Goal: Contribute content

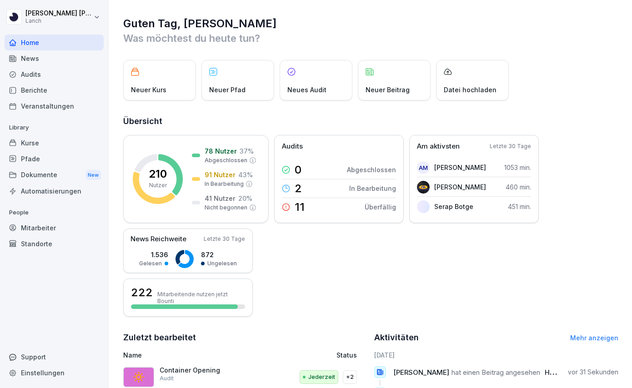
click at [51, 173] on div "Dokumente New" at bounding box center [54, 175] width 99 height 17
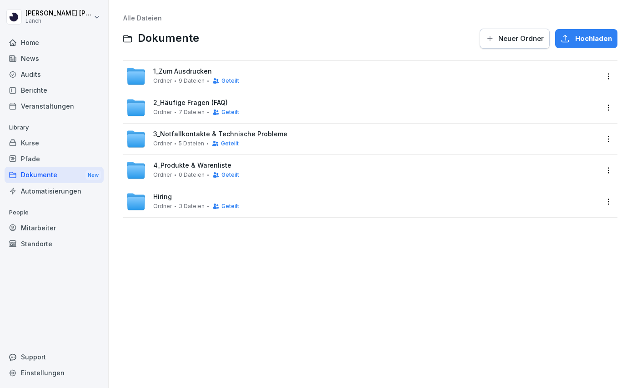
click at [197, 73] on span "1_Zum Ausdrucken" at bounding box center [182, 72] width 59 height 8
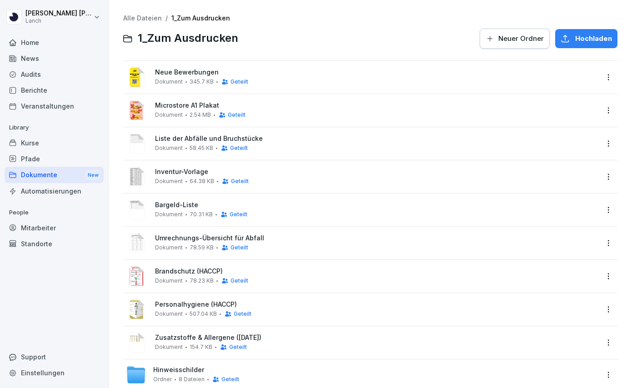
click at [585, 40] on span "Hochladen" at bounding box center [593, 39] width 37 height 10
type input "**********"
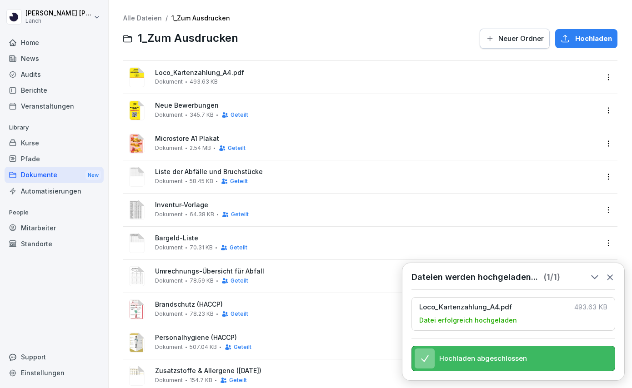
click at [606, 79] on html "[PERSON_NAME] Lanch Home News Audits Berichte Veranstaltungen Library Kurse Pfa…" at bounding box center [316, 194] width 632 height 388
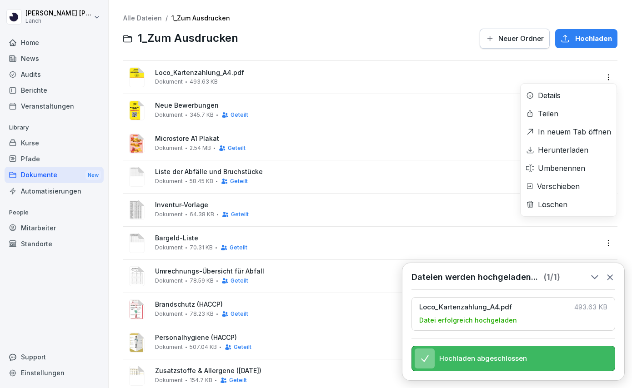
click at [547, 118] on div "Teilen" at bounding box center [548, 113] width 20 height 11
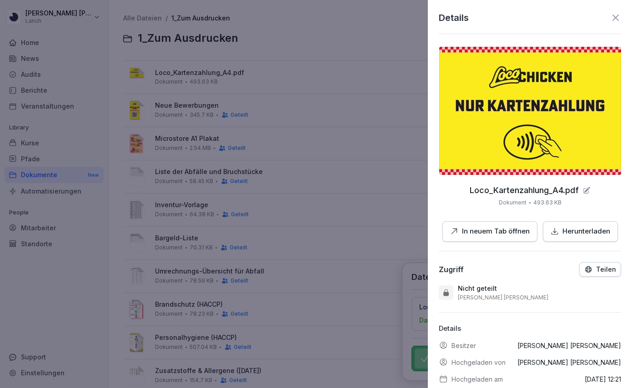
click at [592, 269] on icon "button" at bounding box center [588, 270] width 8 height 8
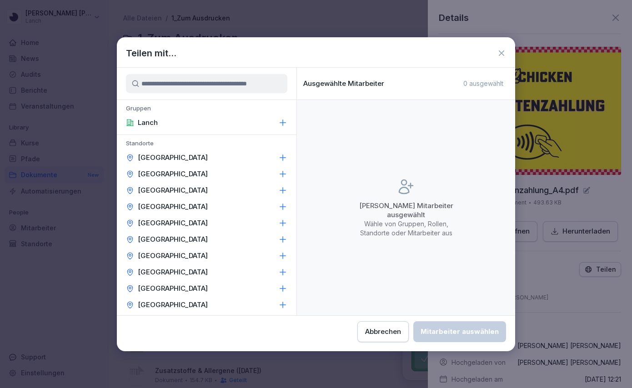
click at [230, 121] on div "Lanch" at bounding box center [207, 123] width 180 height 16
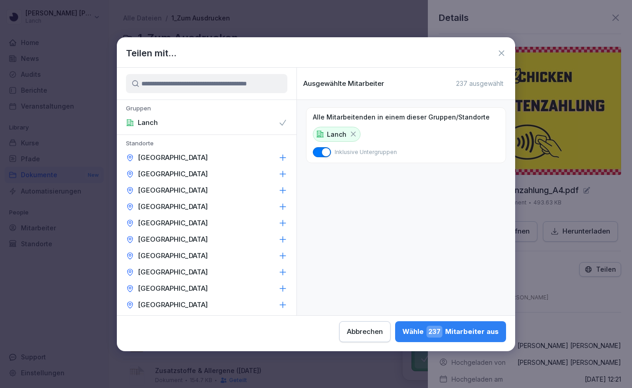
click at [402, 333] on div "Wähle 237 Mitarbeiter aus" at bounding box center [450, 332] width 96 height 12
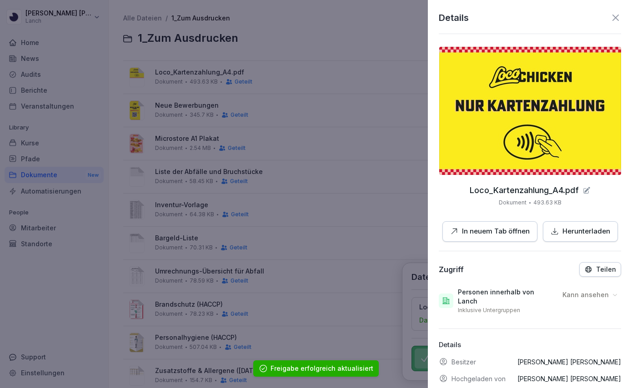
click at [619, 19] on icon at bounding box center [615, 17] width 11 height 11
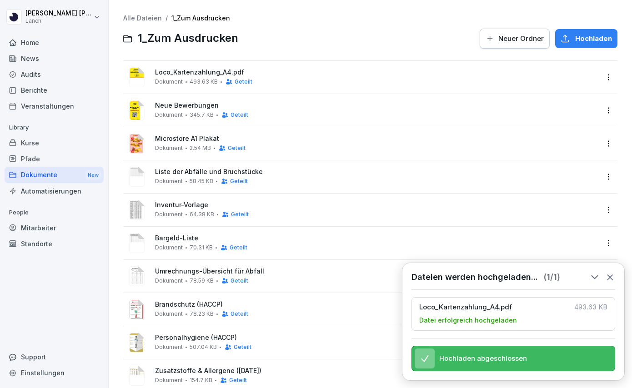
click at [137, 76] on image at bounding box center [136, 77] width 15 height 20
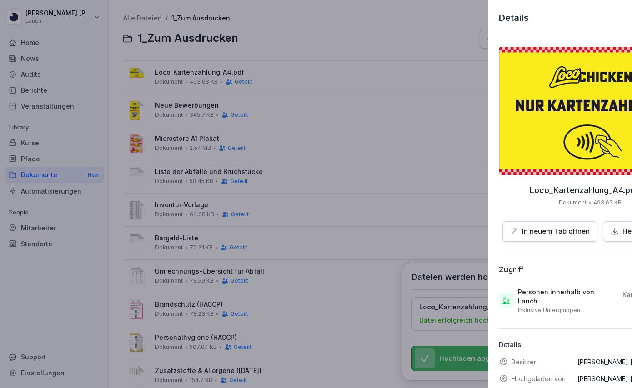
click at [333, 37] on div at bounding box center [316, 194] width 632 height 388
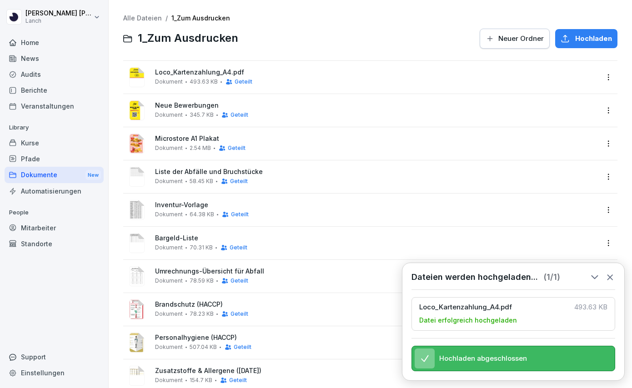
click at [133, 77] on image at bounding box center [136, 77] width 15 height 20
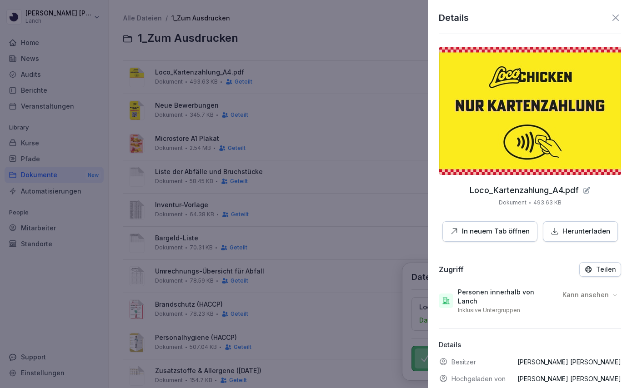
click at [616, 16] on icon at bounding box center [615, 17] width 11 height 11
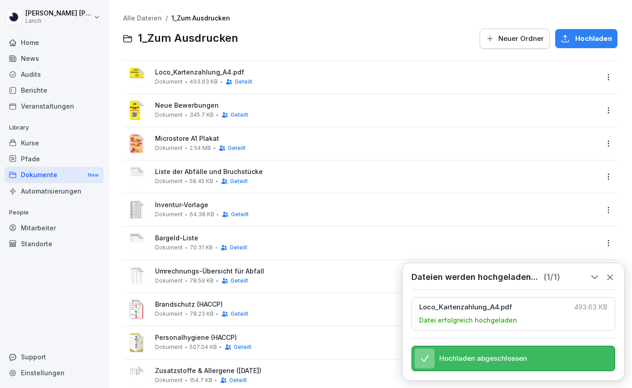
click at [403, 31] on div at bounding box center [359, 39] width 231 height 22
click at [207, 172] on span "Liste der Abfälle und Bruchstücke" at bounding box center [376, 172] width 443 height 8
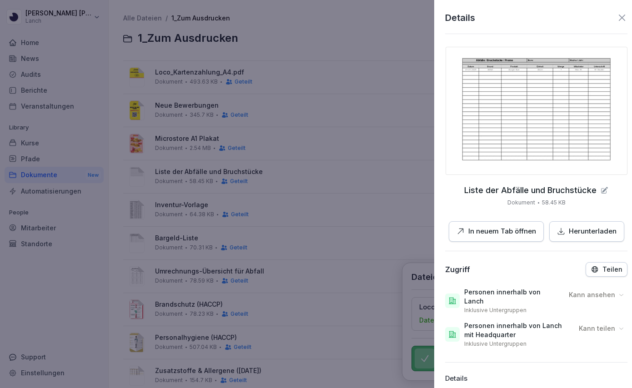
click at [307, 60] on div at bounding box center [316, 194] width 632 height 388
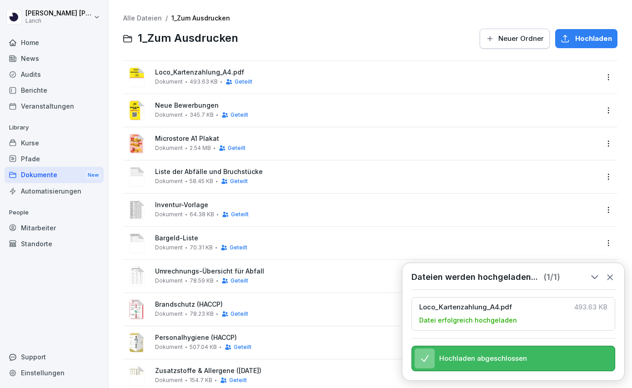
click at [176, 238] on span "Bargeld-Liste" at bounding box center [376, 239] width 443 height 8
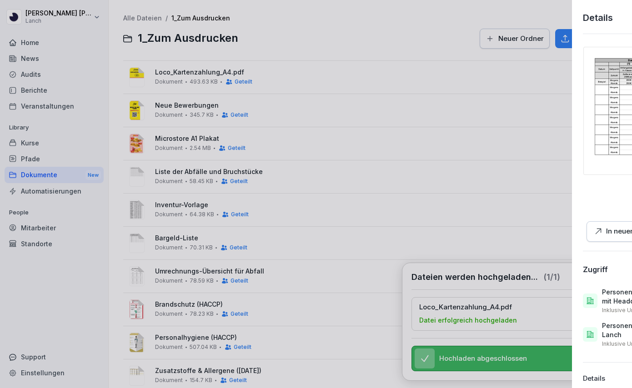
click at [309, 192] on div at bounding box center [316, 194] width 632 height 388
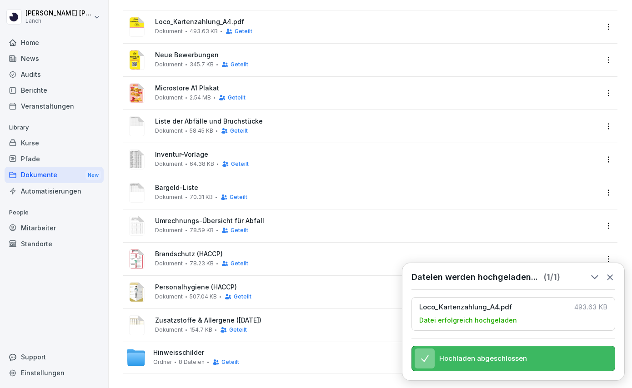
scroll to position [50, 0]
click at [195, 216] on div "Umrechnungs-Übersicht für Abfall Dokument 78.59 KB Geteilt" at bounding box center [362, 227] width 472 height 22
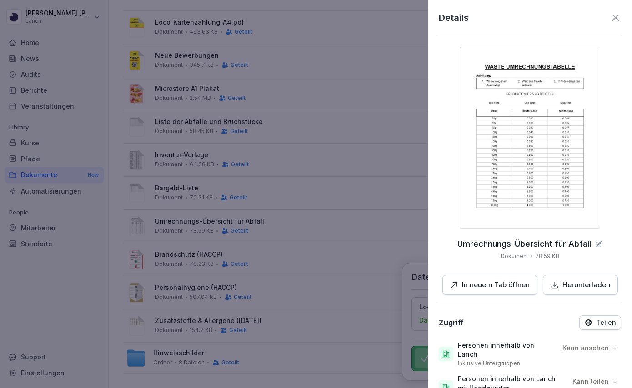
click at [567, 288] on p "Herunterladen" at bounding box center [586, 285] width 48 height 10
click at [285, 127] on div at bounding box center [316, 194] width 632 height 388
